Goal: Information Seeking & Learning: Learn about a topic

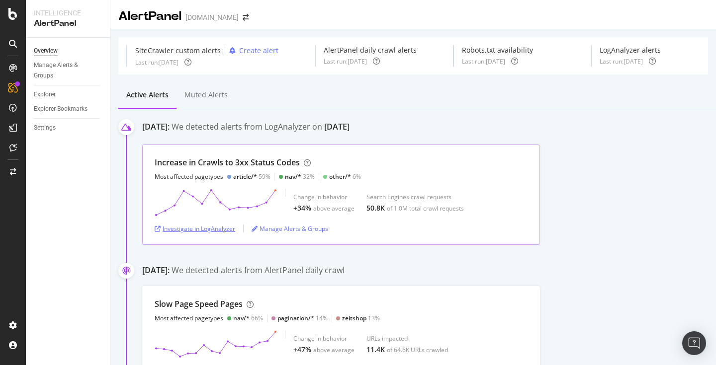
click at [210, 230] on div "Investigate in LogAnalyzer" at bounding box center [195, 229] width 81 height 8
click at [200, 229] on div "Investigate in LogAnalyzer" at bounding box center [195, 229] width 81 height 8
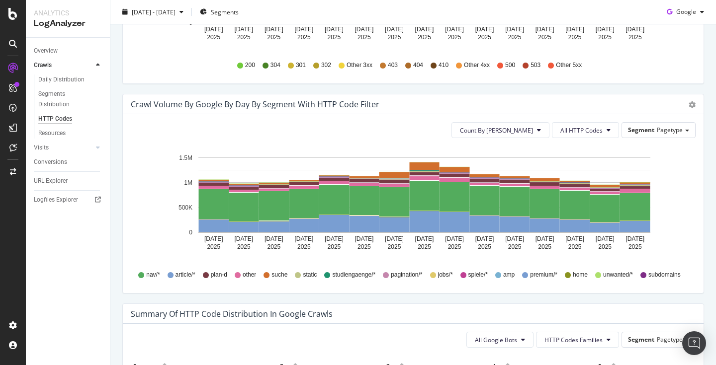
scroll to position [457, 0]
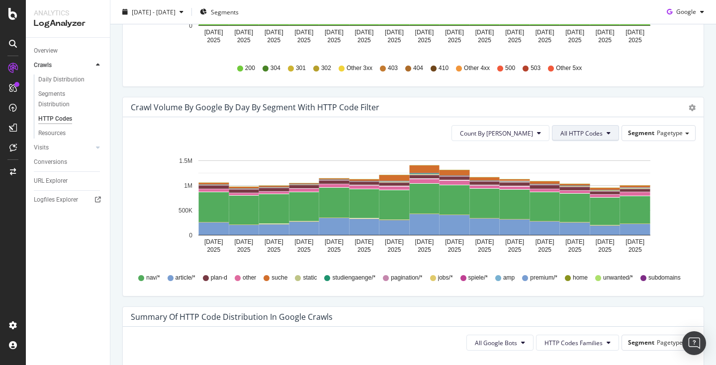
click at [604, 137] on button "All HTTP Codes" at bounding box center [585, 133] width 67 height 16
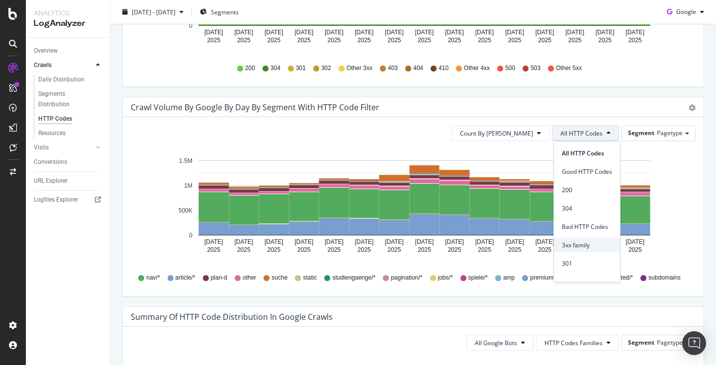
click at [583, 246] on span "3xx family" at bounding box center [587, 245] width 50 height 9
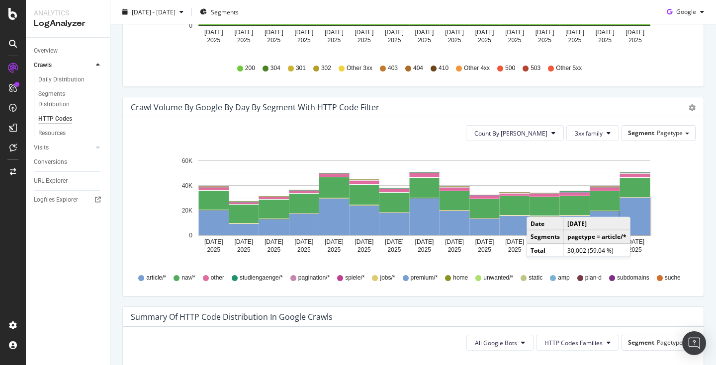
click at [640, 207] on rect "A chart." at bounding box center [635, 216] width 30 height 37
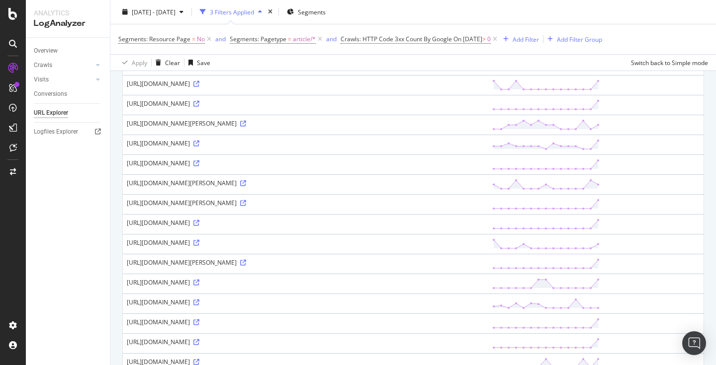
scroll to position [201, 0]
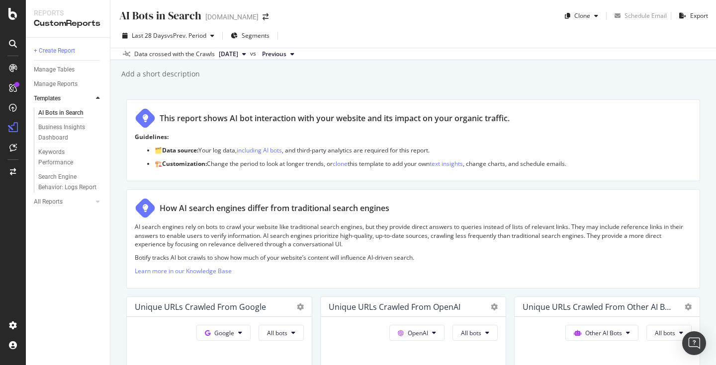
scroll to position [957, 0]
